Goal: Task Accomplishment & Management: Use online tool/utility

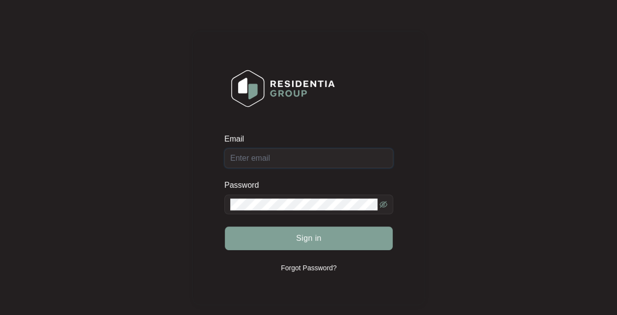
type input "[EMAIL_ADDRESS][DOMAIN_NAME]"
click at [322, 247] on div "Sign in" at bounding box center [308, 238] width 169 height 25
click at [305, 238] on span "Sign in" at bounding box center [309, 238] width 26 height 12
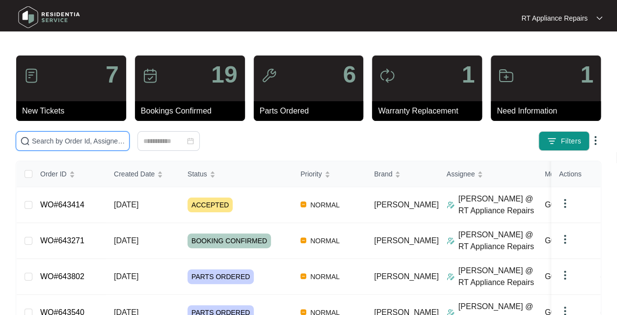
click at [98, 138] on input "text" at bounding box center [78, 140] width 93 height 11
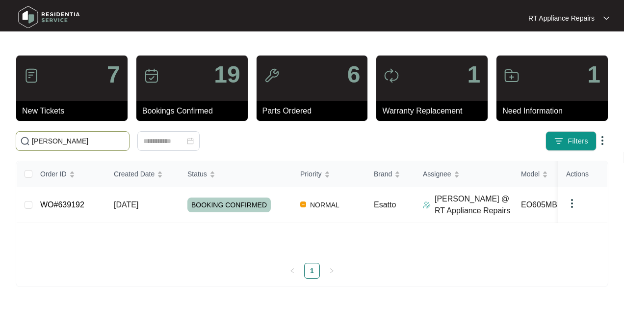
type input "[PERSON_NAME]"
click at [223, 200] on span "BOOKING CONFIRMED" at bounding box center [229, 204] width 83 height 15
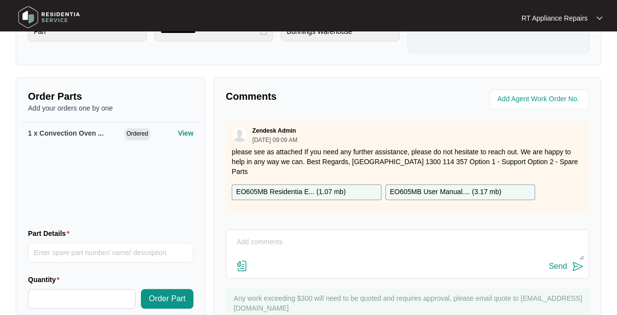
scroll to position [364, 0]
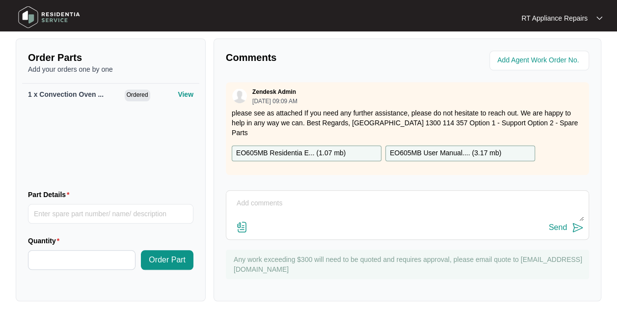
click at [339, 203] on textarea at bounding box center [407, 208] width 352 height 26
type textarea "Replaced fan motor as seized and tested all ok."
click at [572, 229] on img at bounding box center [578, 227] width 12 height 12
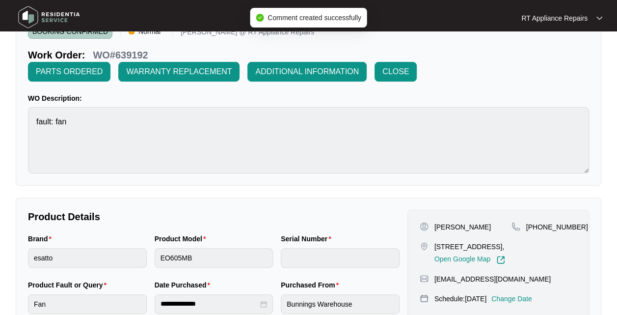
scroll to position [0, 0]
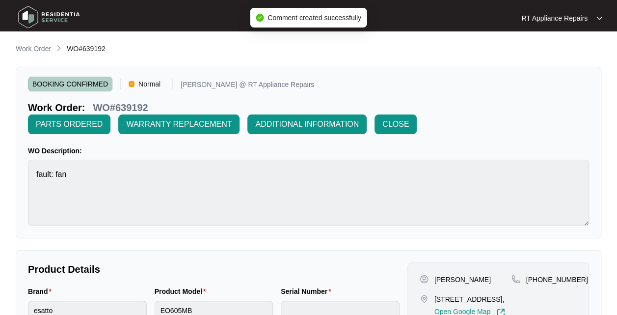
click at [399, 124] on span "CLOSE" at bounding box center [395, 124] width 27 height 12
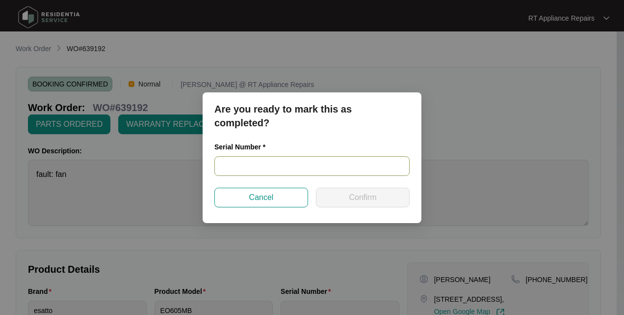
click at [256, 164] on input "text" at bounding box center [312, 166] width 195 height 20
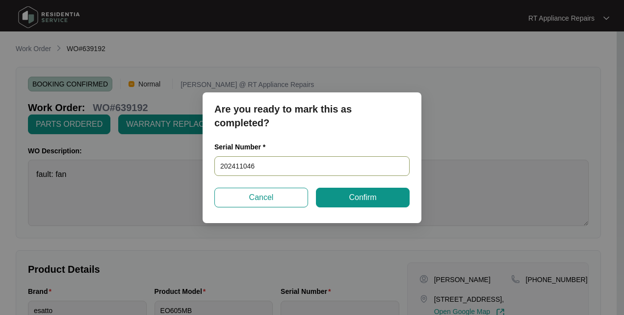
type input "2024110464"
click at [380, 199] on button "Confirm" at bounding box center [363, 198] width 94 height 20
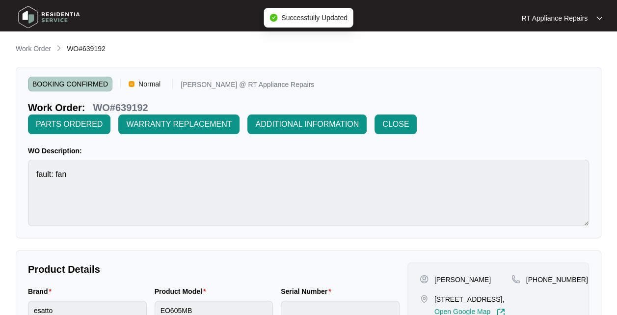
type input "2024110464"
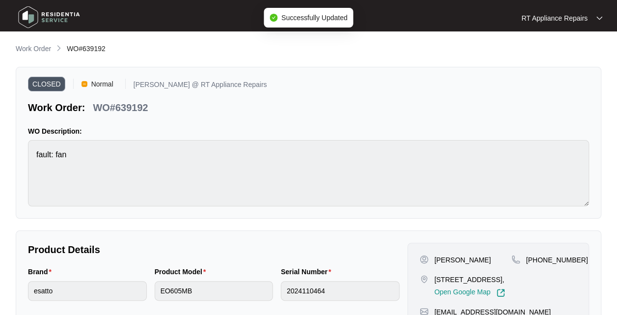
click at [578, 19] on p "RT Appliance Repairs" at bounding box center [554, 18] width 66 height 10
click at [563, 54] on p "Log Out" at bounding box center [570, 52] width 50 height 10
